Goal: Task Accomplishment & Management: Manage account settings

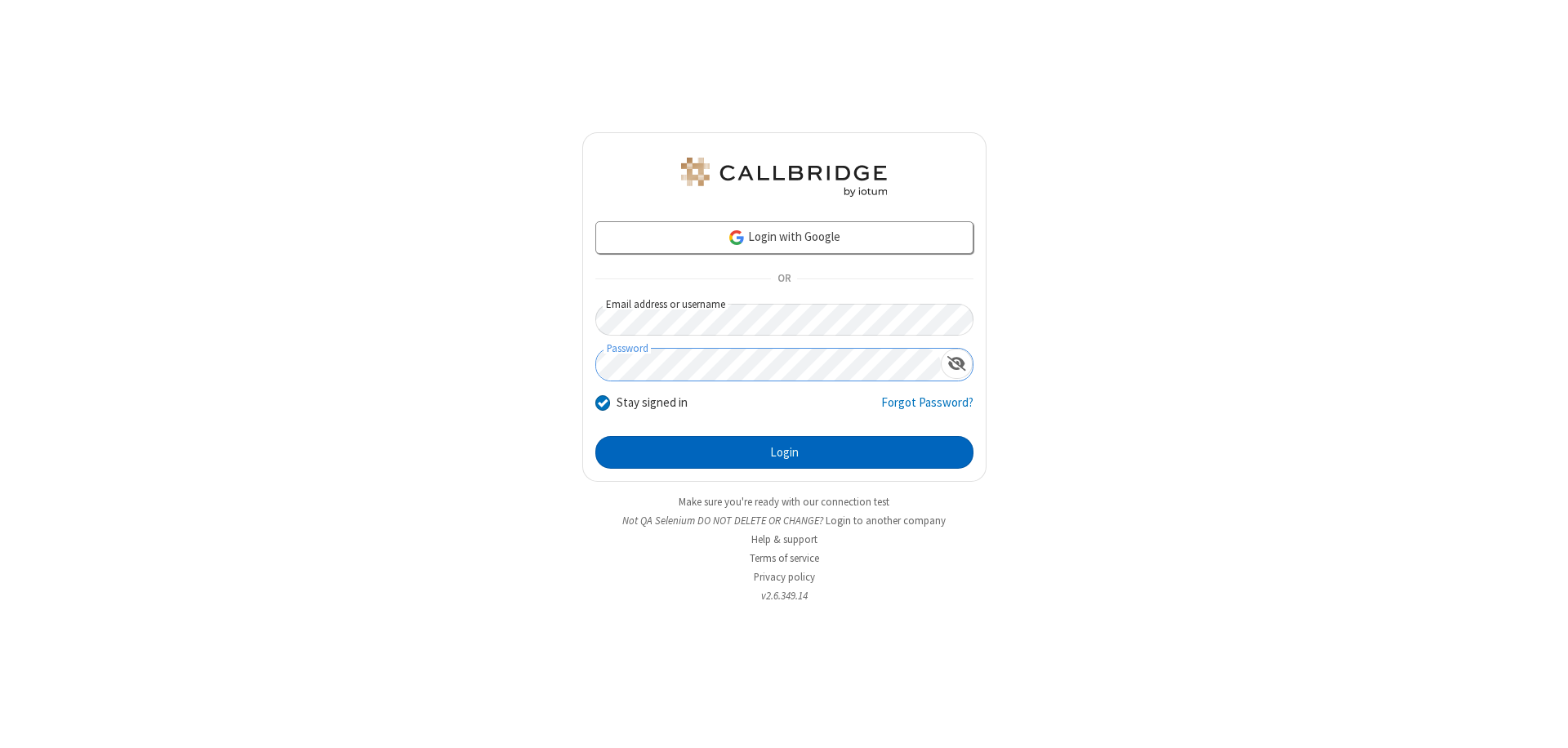
click at [784, 452] on button "Login" at bounding box center [784, 452] width 378 height 33
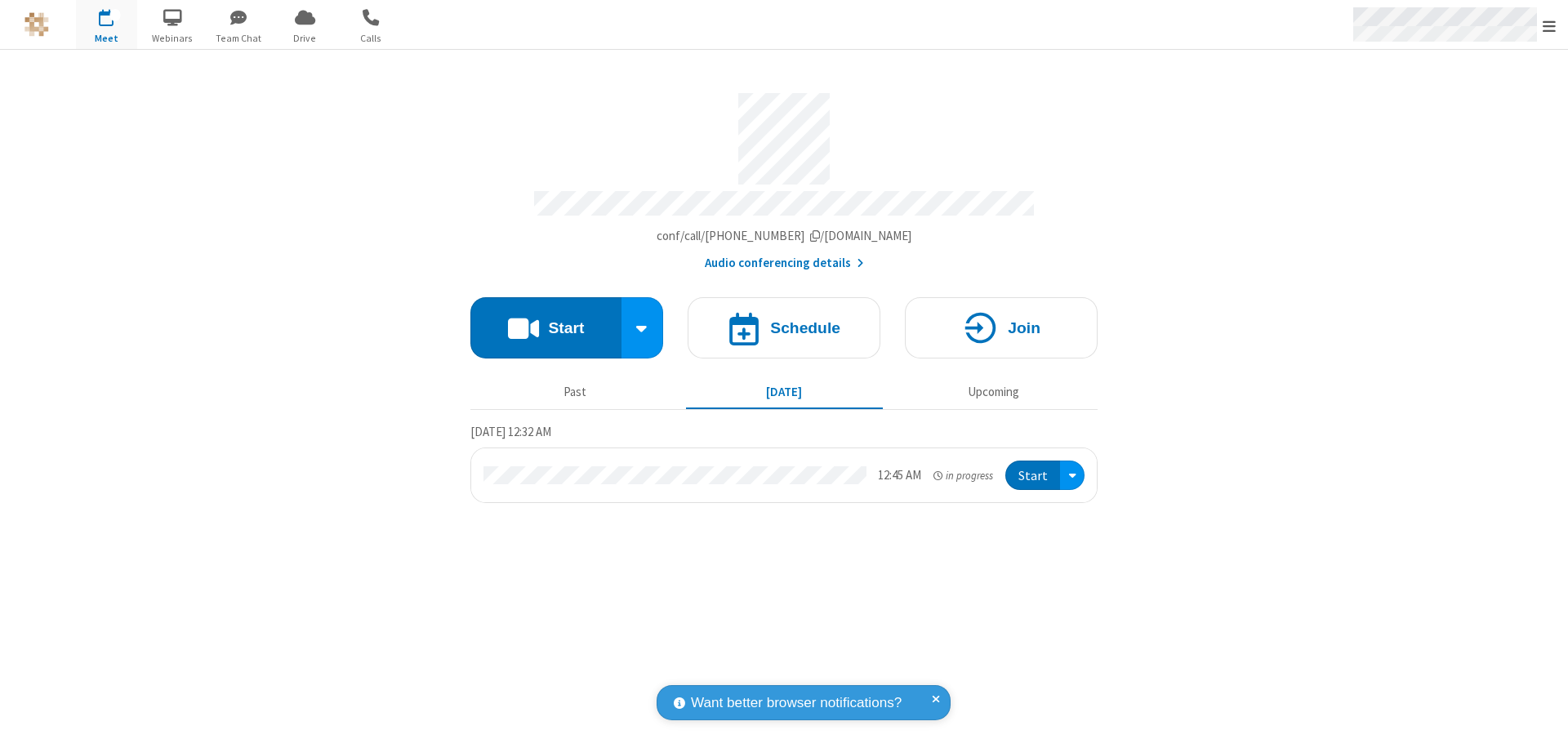
click at [1549, 25] on span "Open menu" at bounding box center [1549, 25] width 13 height 16
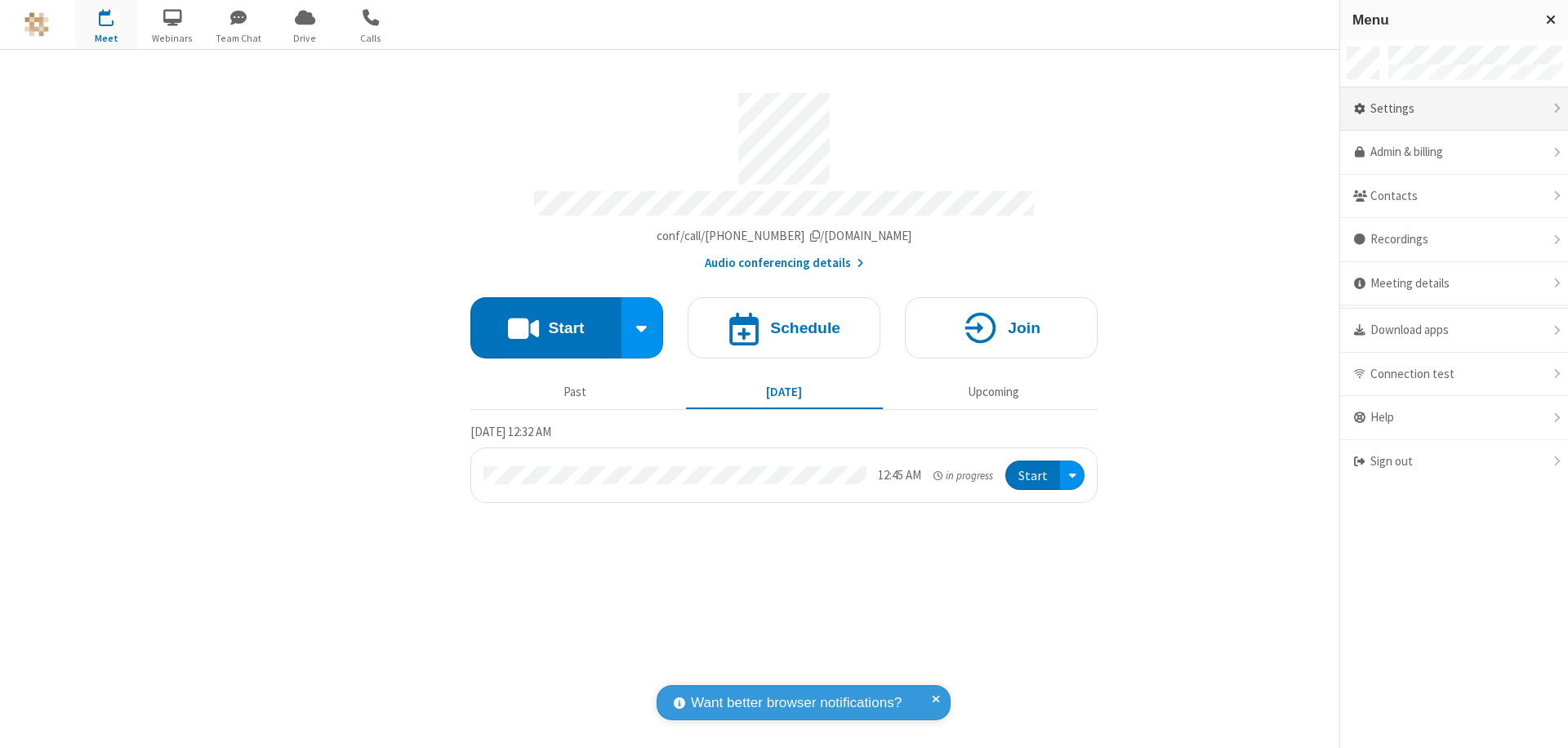
click at [1454, 109] on div "Settings" at bounding box center [1454, 110] width 227 height 44
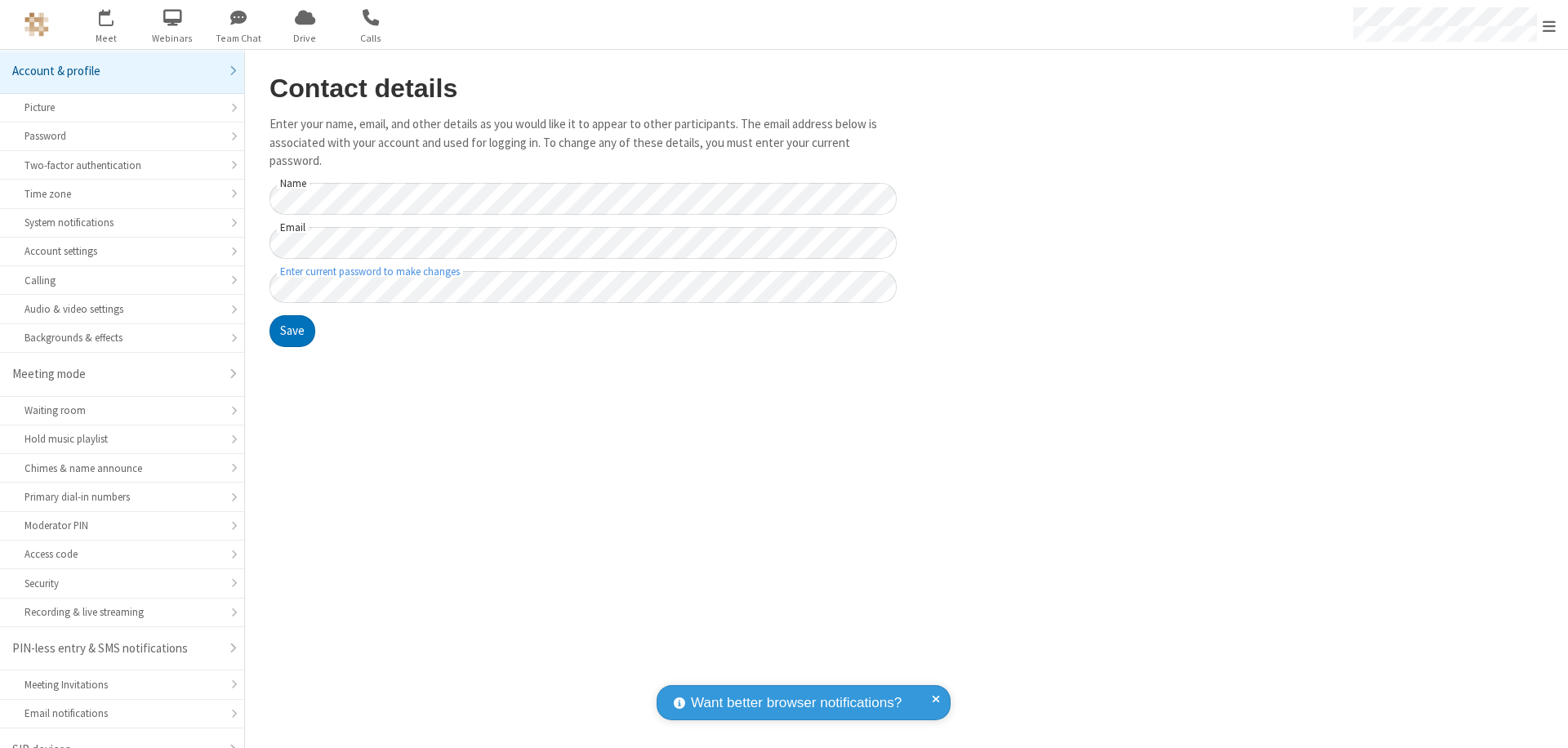
scroll to position [23, 0]
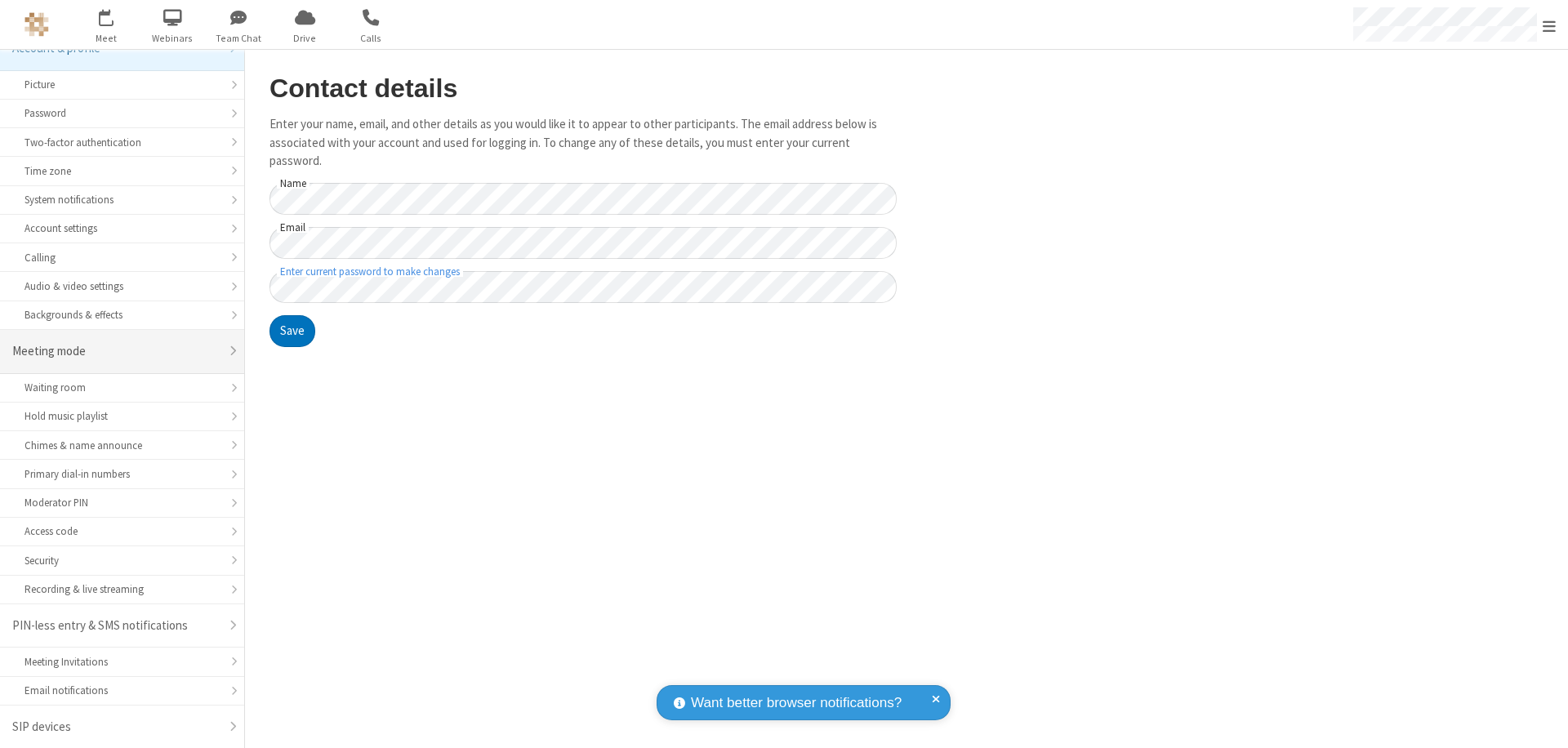
click at [116, 351] on div "Meeting mode" at bounding box center [116, 351] width 207 height 19
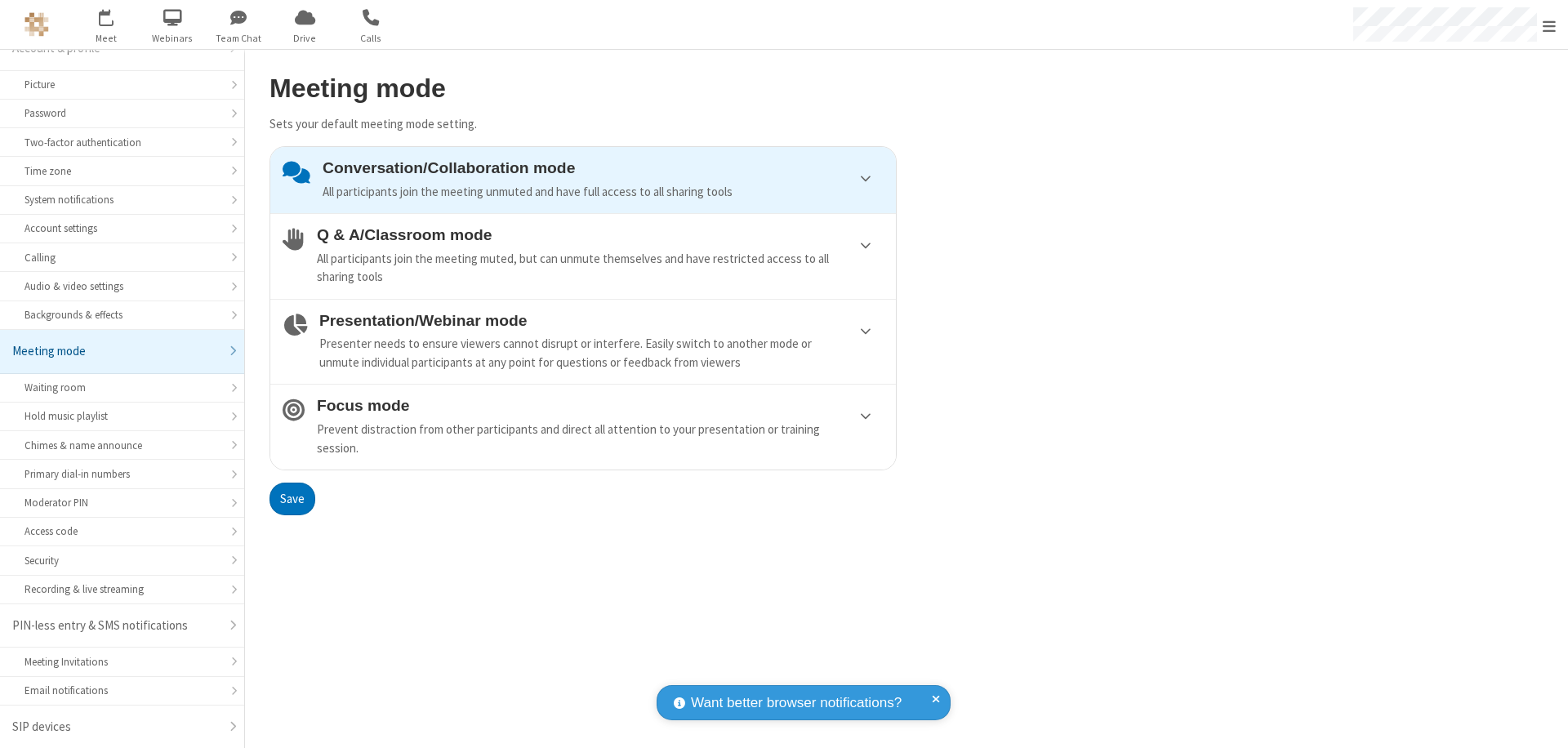
click at [583, 179] on div "Conversation/Collaboration mode All participants join the meeting unmuted and h…" at bounding box center [603, 179] width 561 height 41
click at [292, 498] on button "Save" at bounding box center [292, 499] width 45 height 33
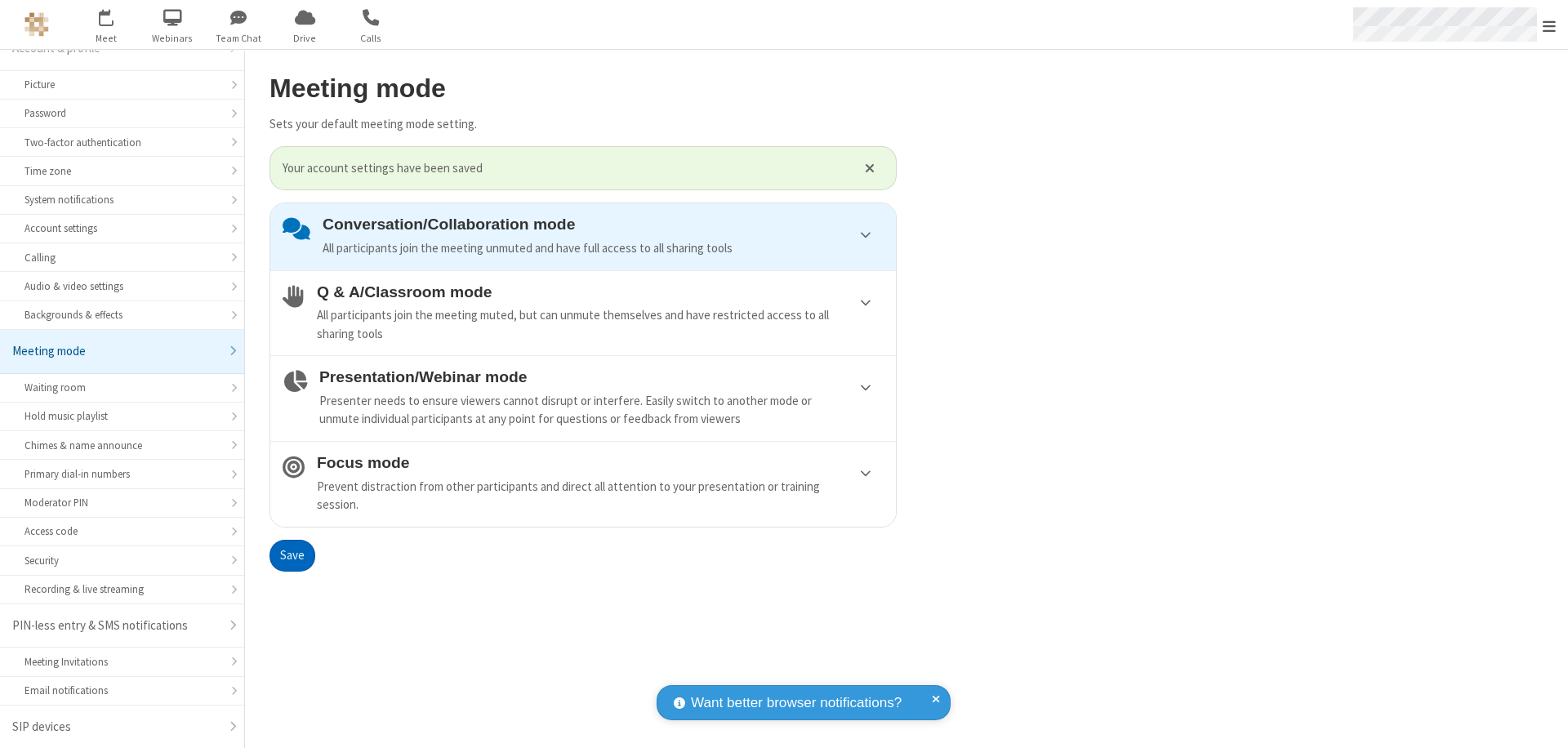
click at [1549, 24] on span "Open menu" at bounding box center [1549, 25] width 13 height 16
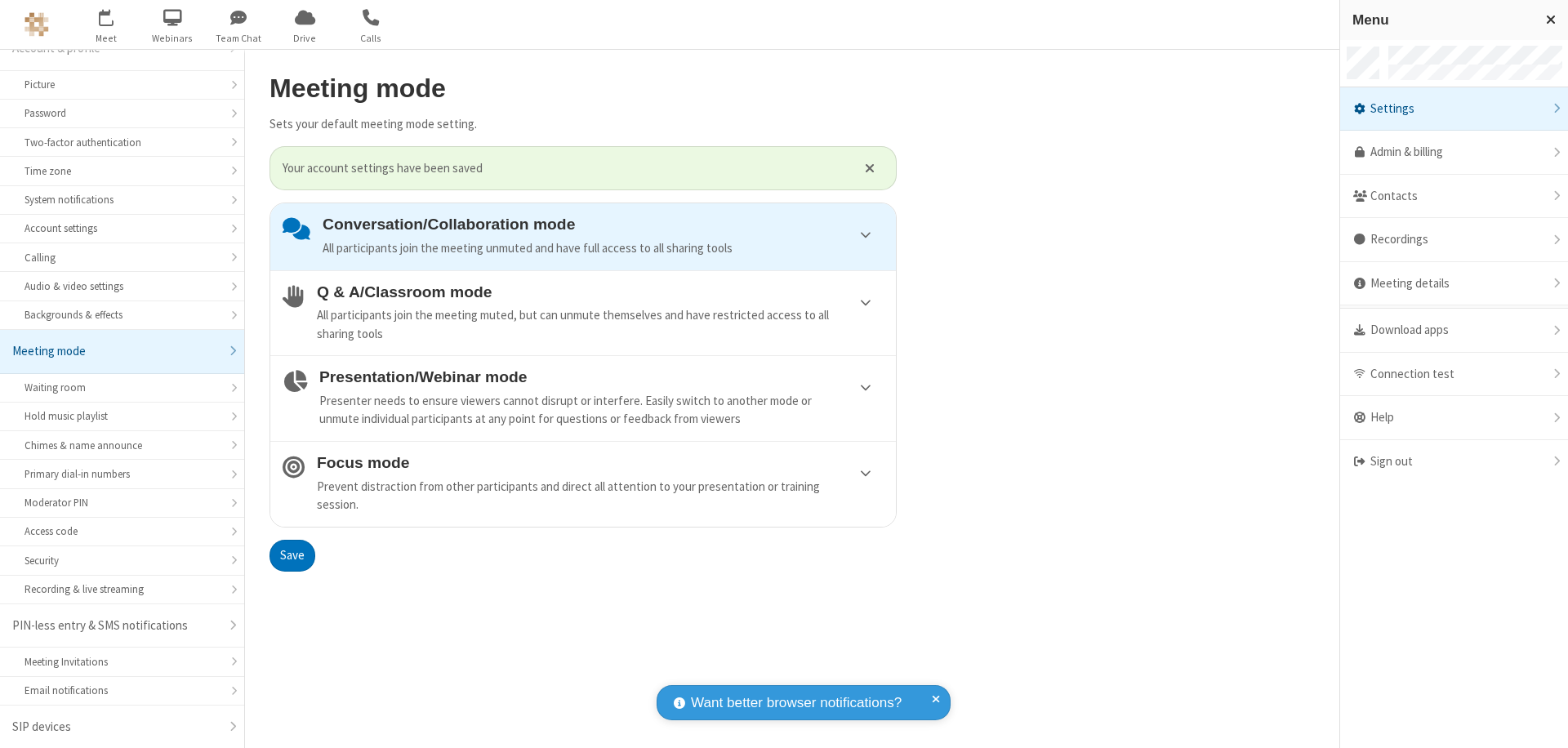
click at [1454, 462] on div "Sign out" at bounding box center [1454, 462] width 227 height 43
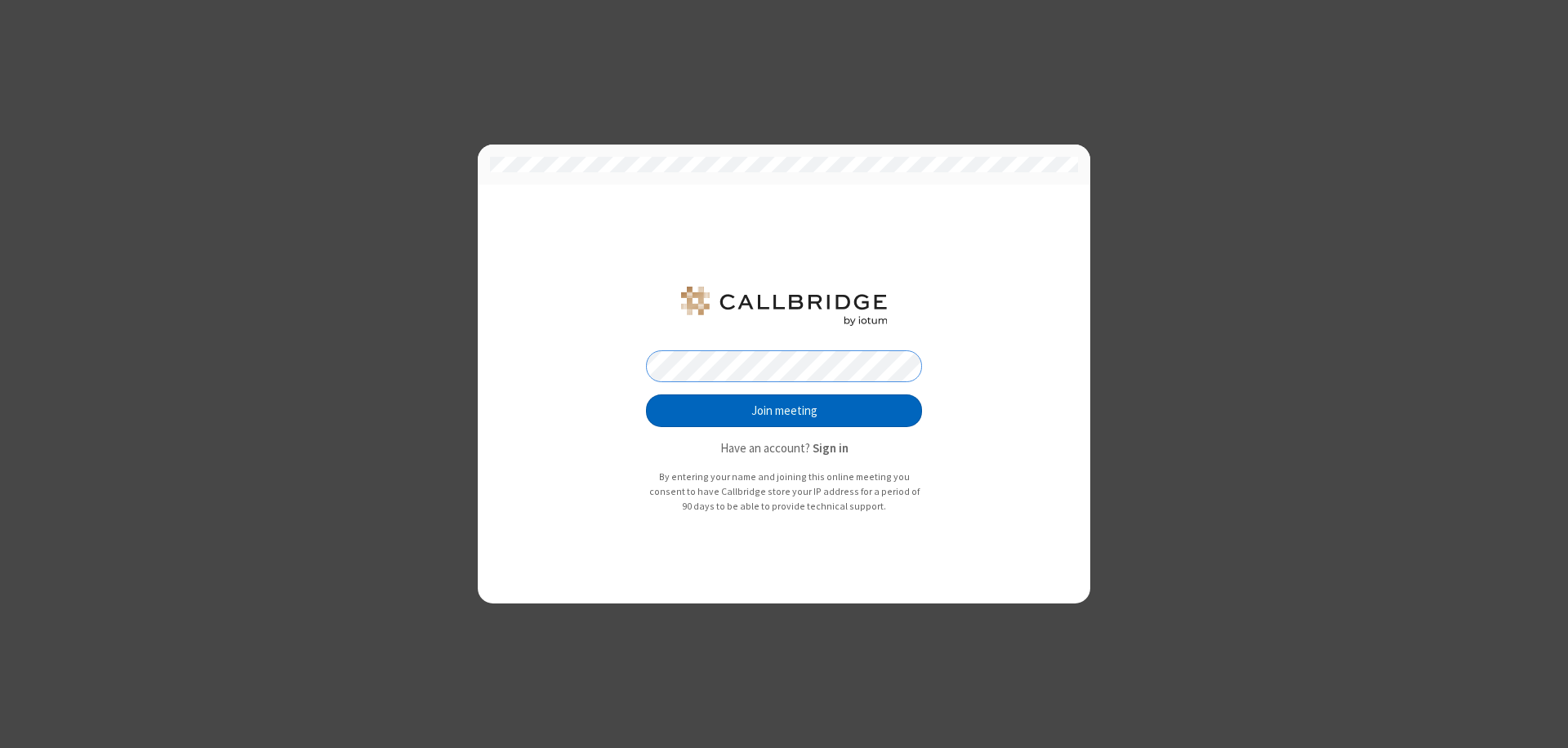
click at [784, 411] on button "Join meeting" at bounding box center [784, 410] width 276 height 33
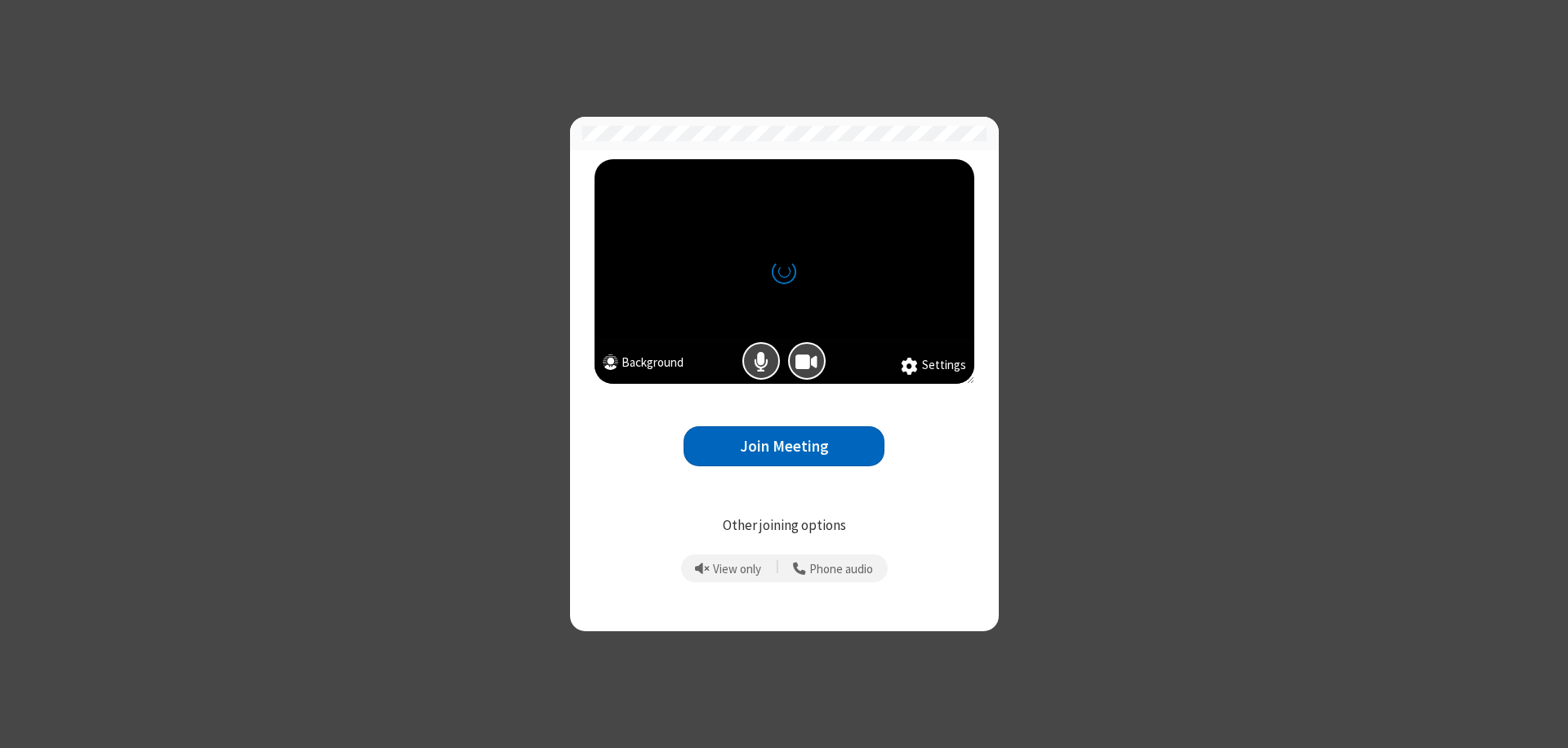
click at [784, 446] on button "Join Meeting" at bounding box center [784, 446] width 201 height 40
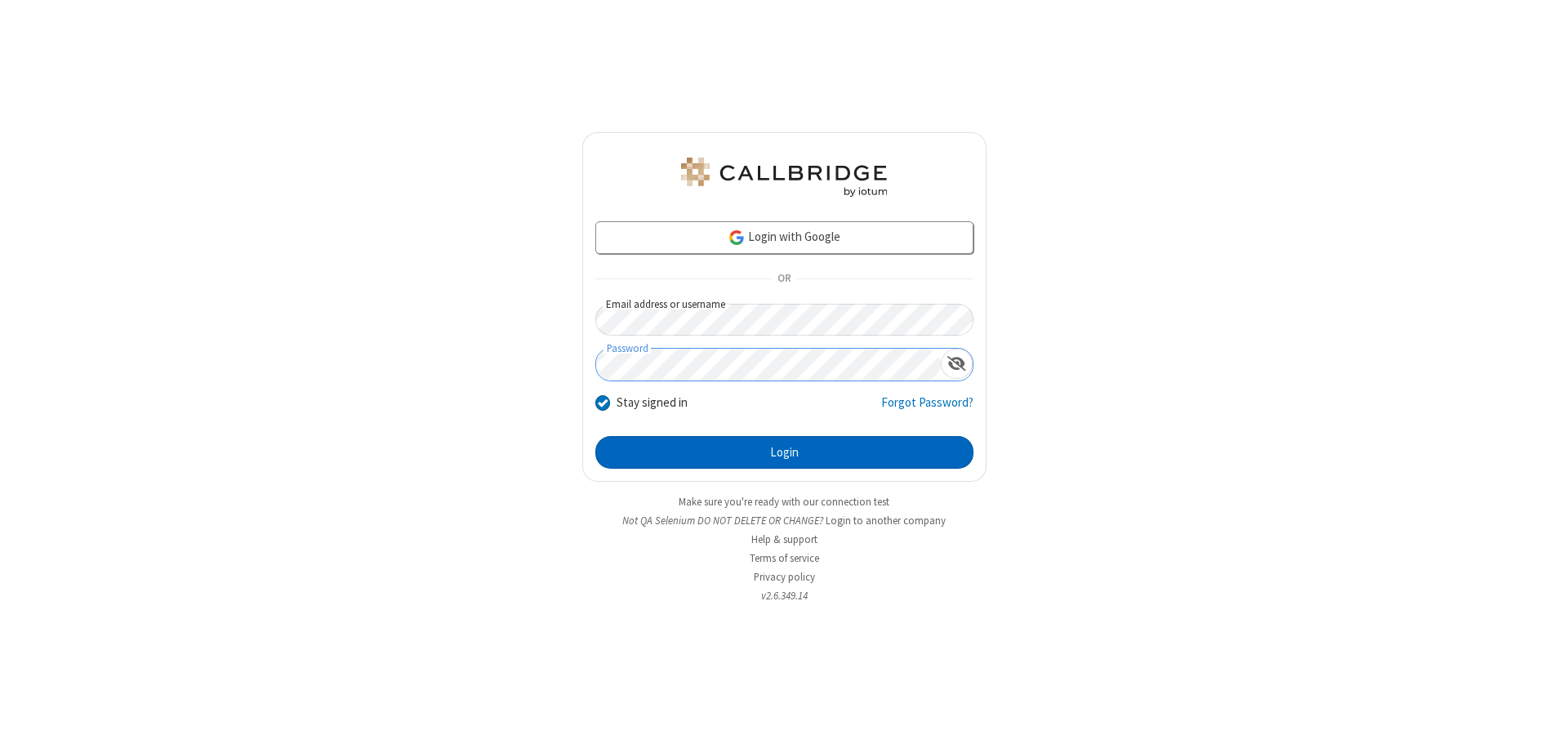
click at [784, 452] on button "Login" at bounding box center [784, 452] width 378 height 33
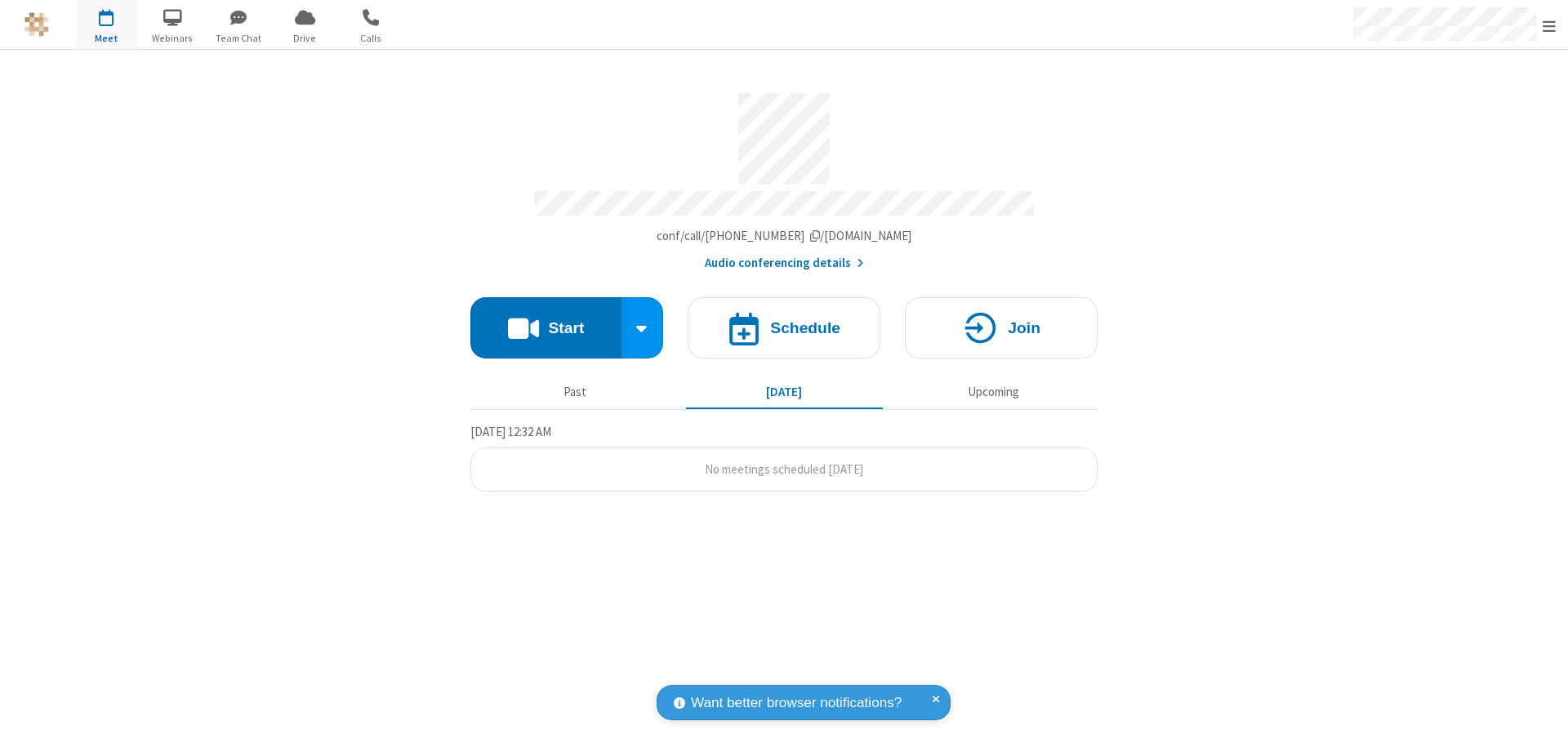
click at [1549, 25] on span "Open menu" at bounding box center [1549, 25] width 13 height 16
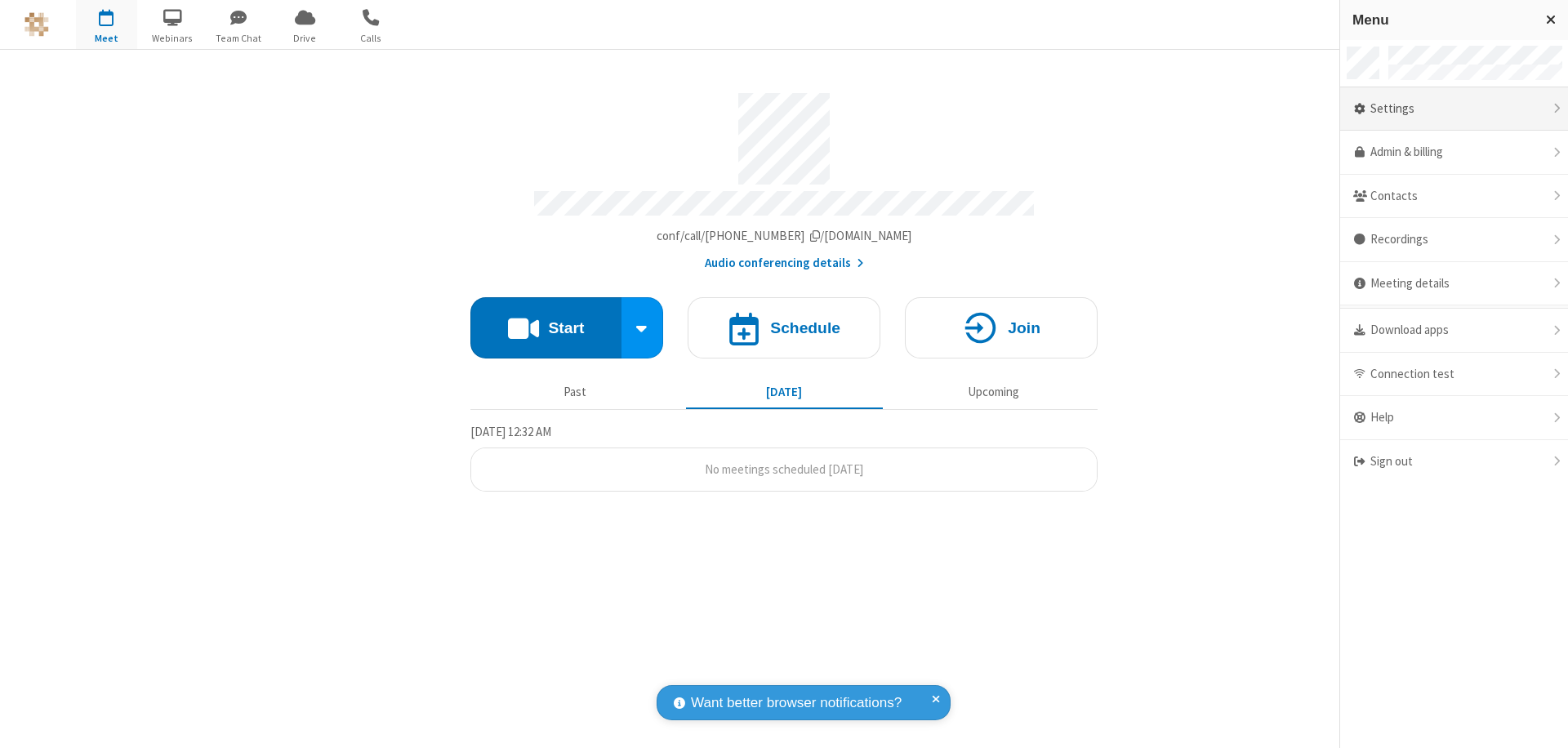
click at [1454, 109] on div "Settings" at bounding box center [1454, 110] width 227 height 44
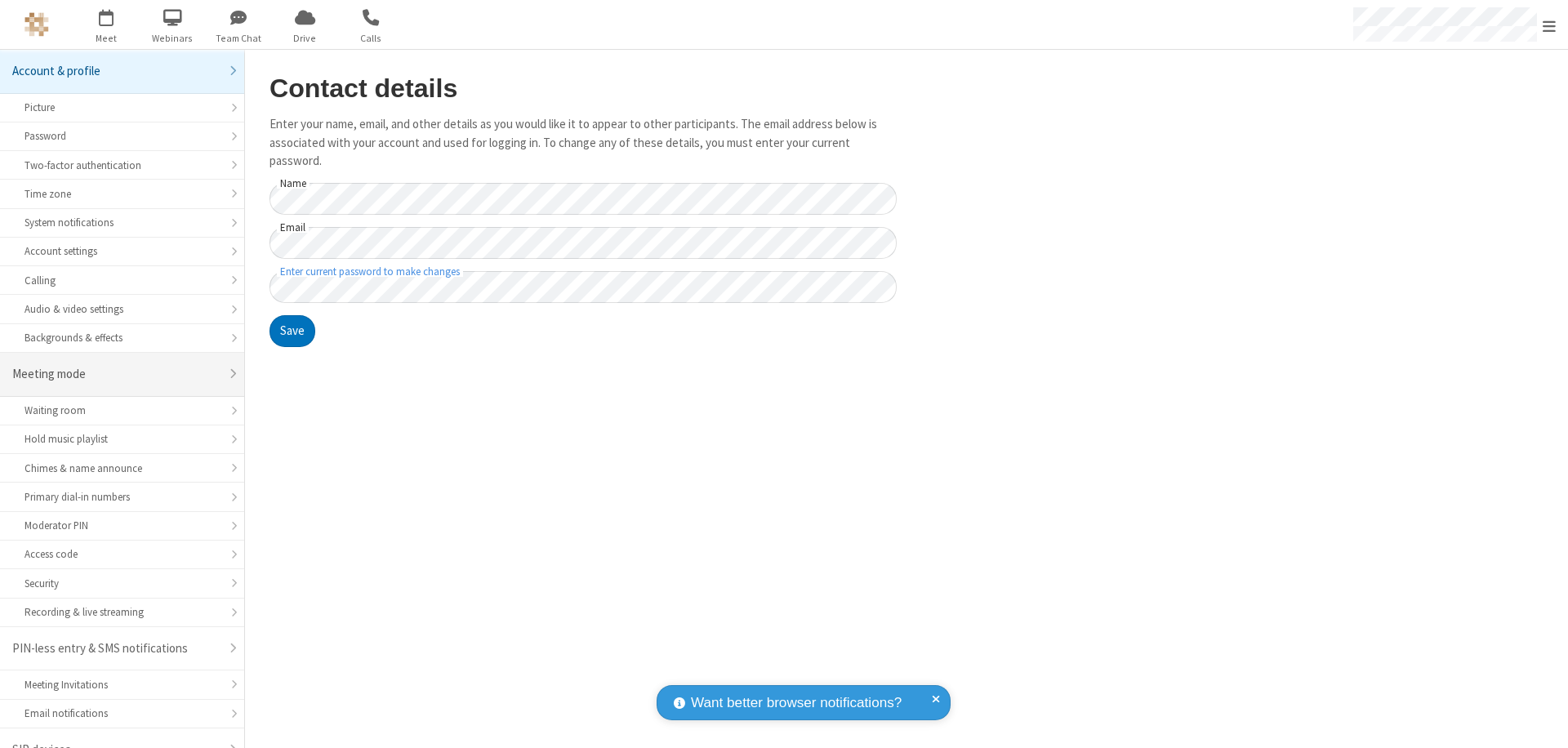
click at [116, 365] on div "Meeting mode" at bounding box center [116, 374] width 207 height 19
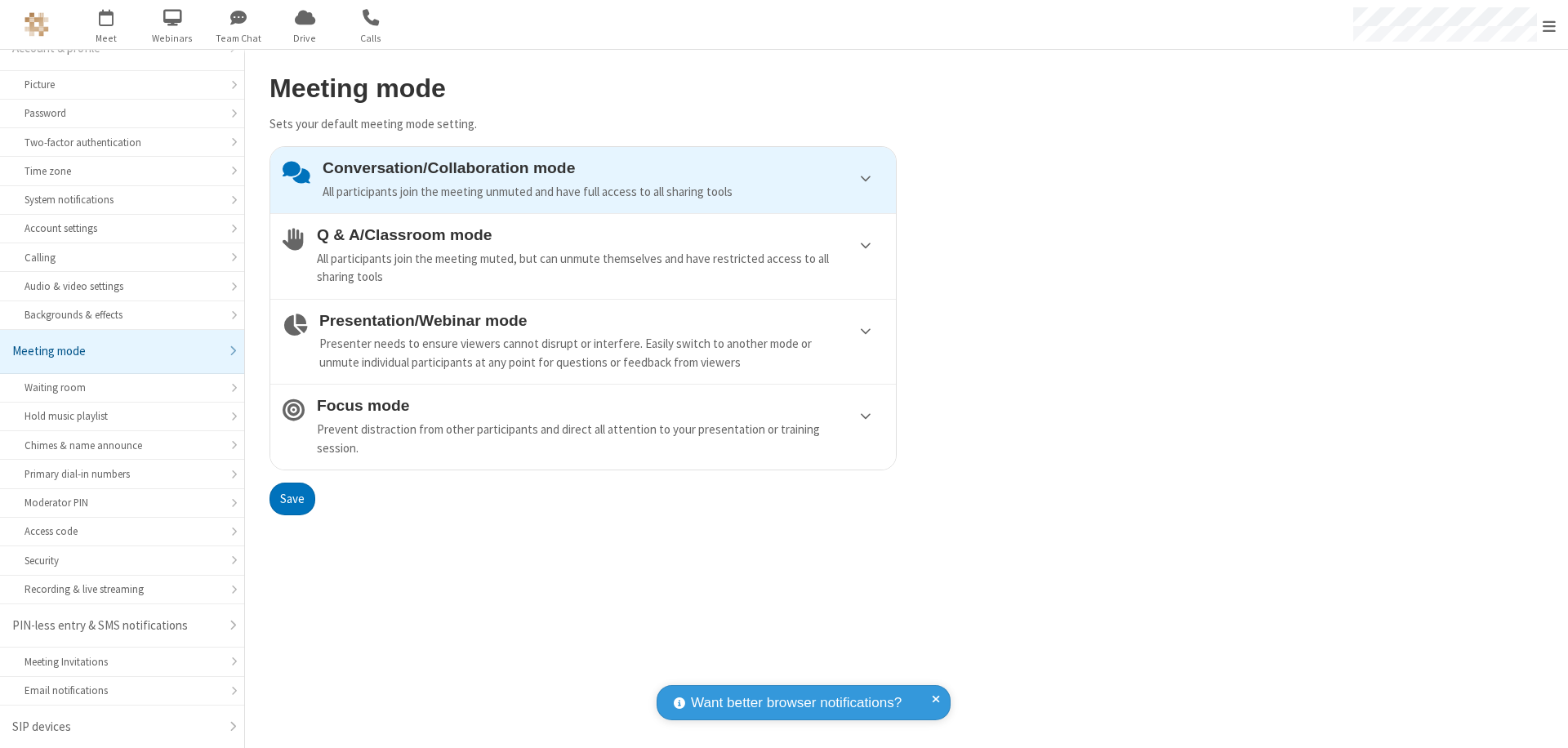
click at [583, 179] on div "Conversation/Collaboration mode All participants join the meeting unmuted and h…" at bounding box center [603, 179] width 561 height 41
click at [292, 498] on button "Save" at bounding box center [292, 499] width 45 height 33
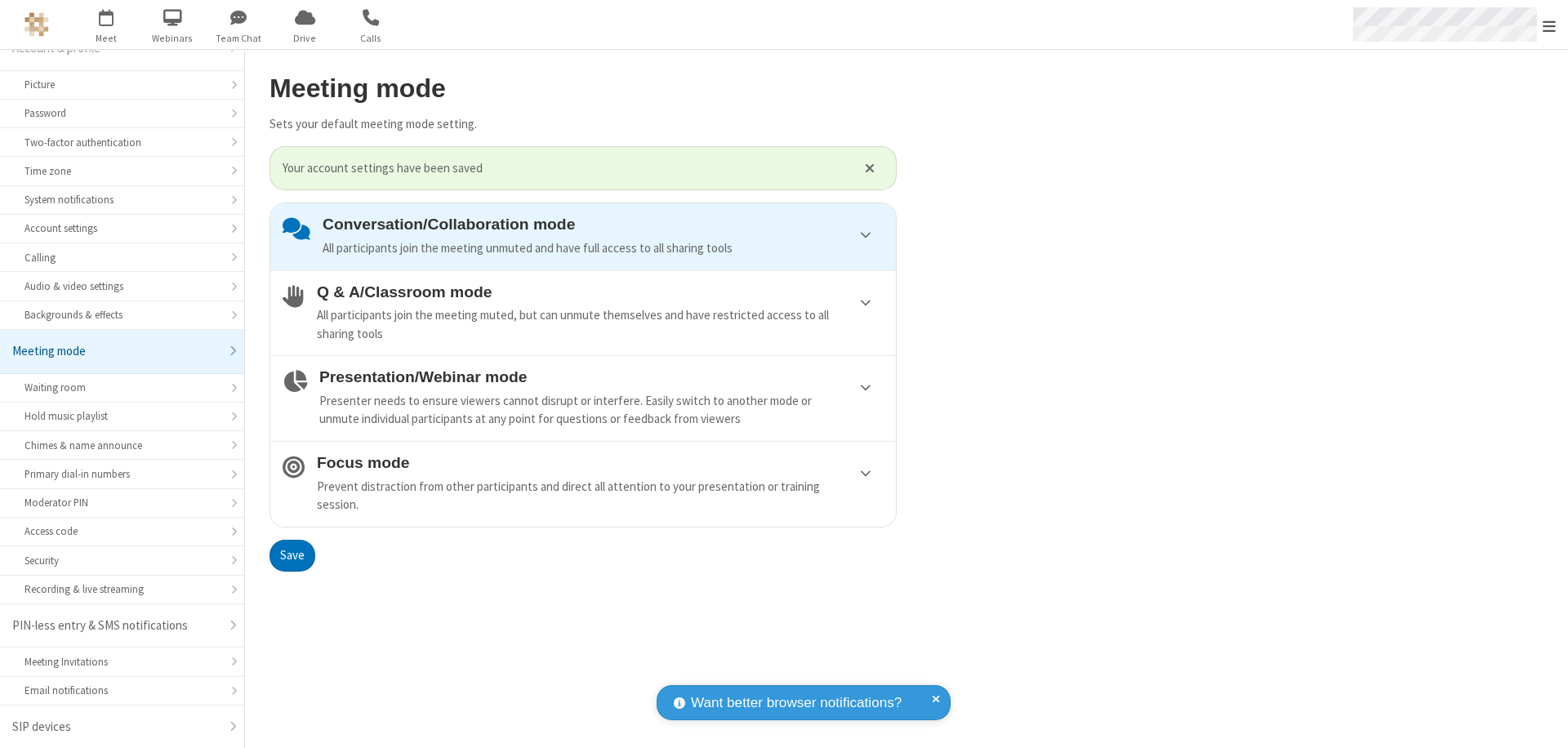
click at [1549, 24] on span "Open menu" at bounding box center [1549, 25] width 13 height 16
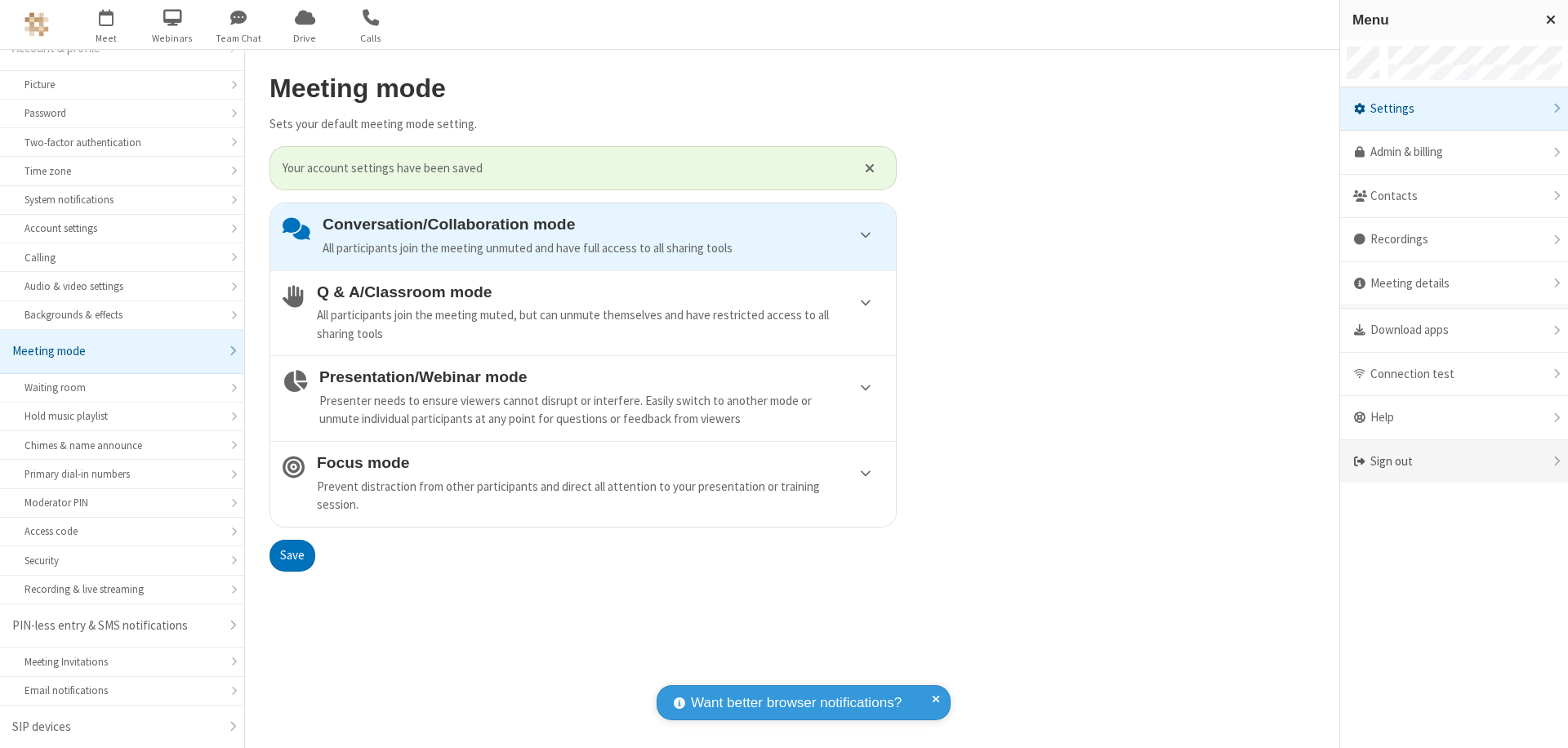
click at [1454, 462] on div "Sign out" at bounding box center [1454, 462] width 227 height 43
